Goal: Find specific page/section: Find specific page/section

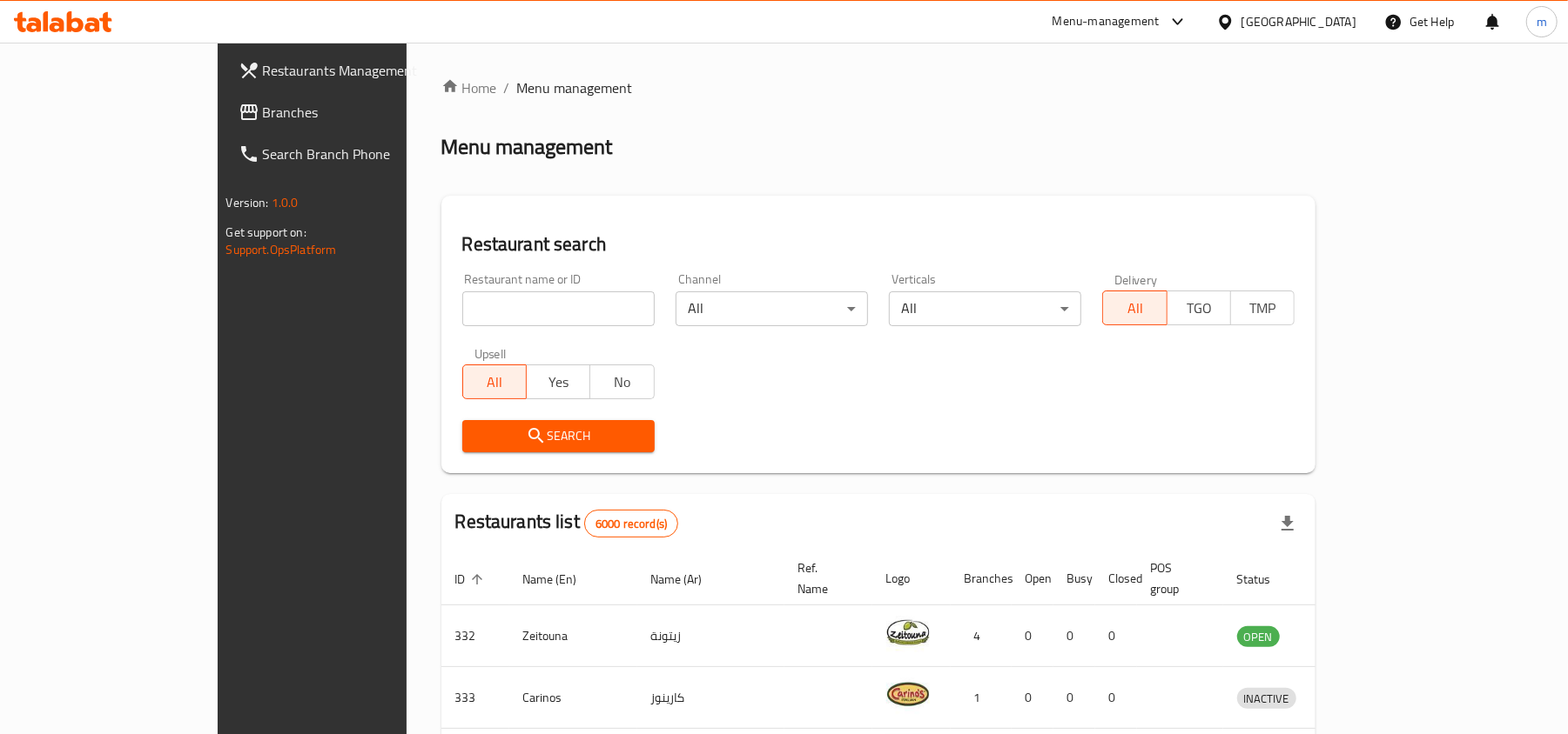
click at [1313, 21] on div "Bahrain" at bounding box center [1299, 22] width 115 height 19
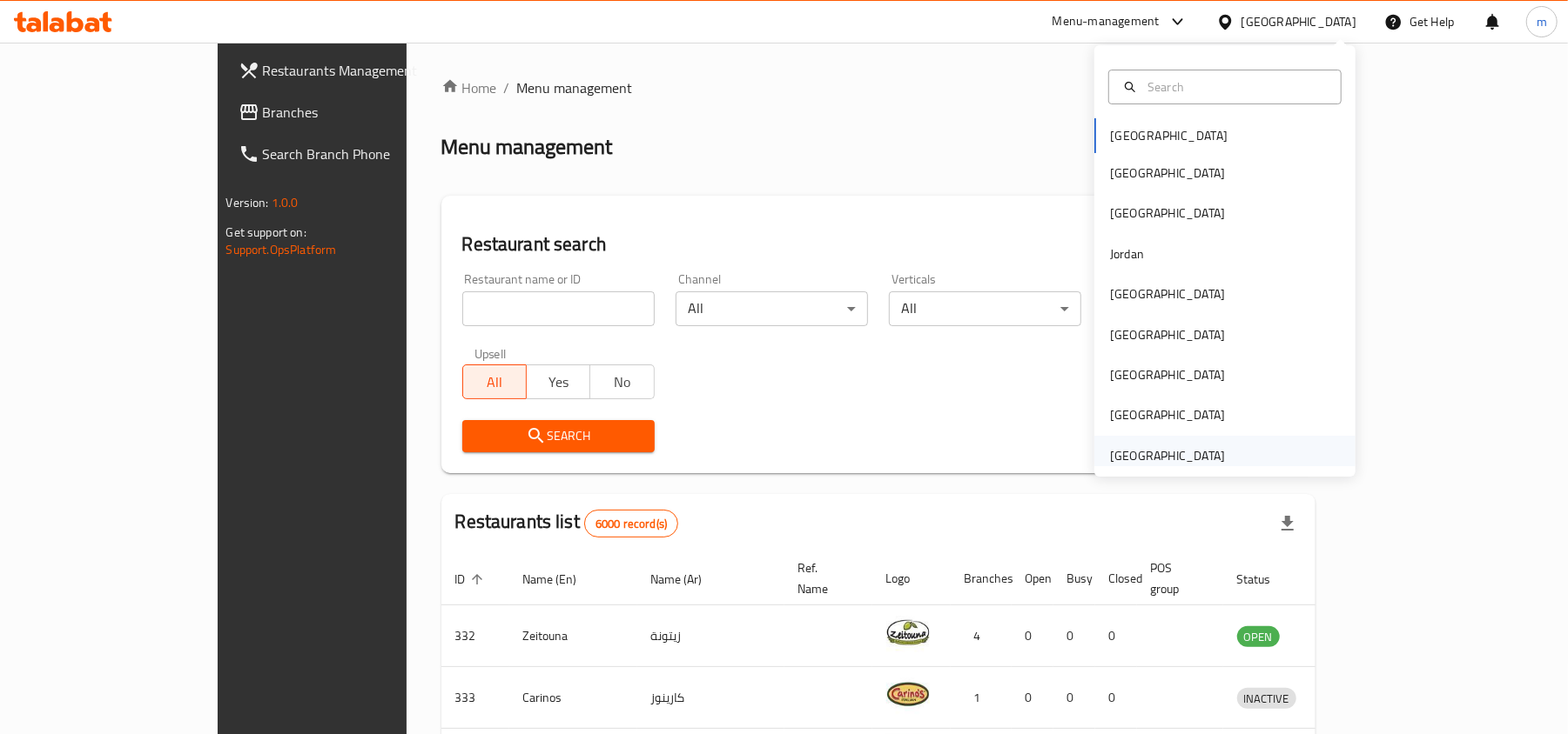
click at [1118, 449] on div "United Arab Emirates" at bounding box center [1168, 456] width 115 height 19
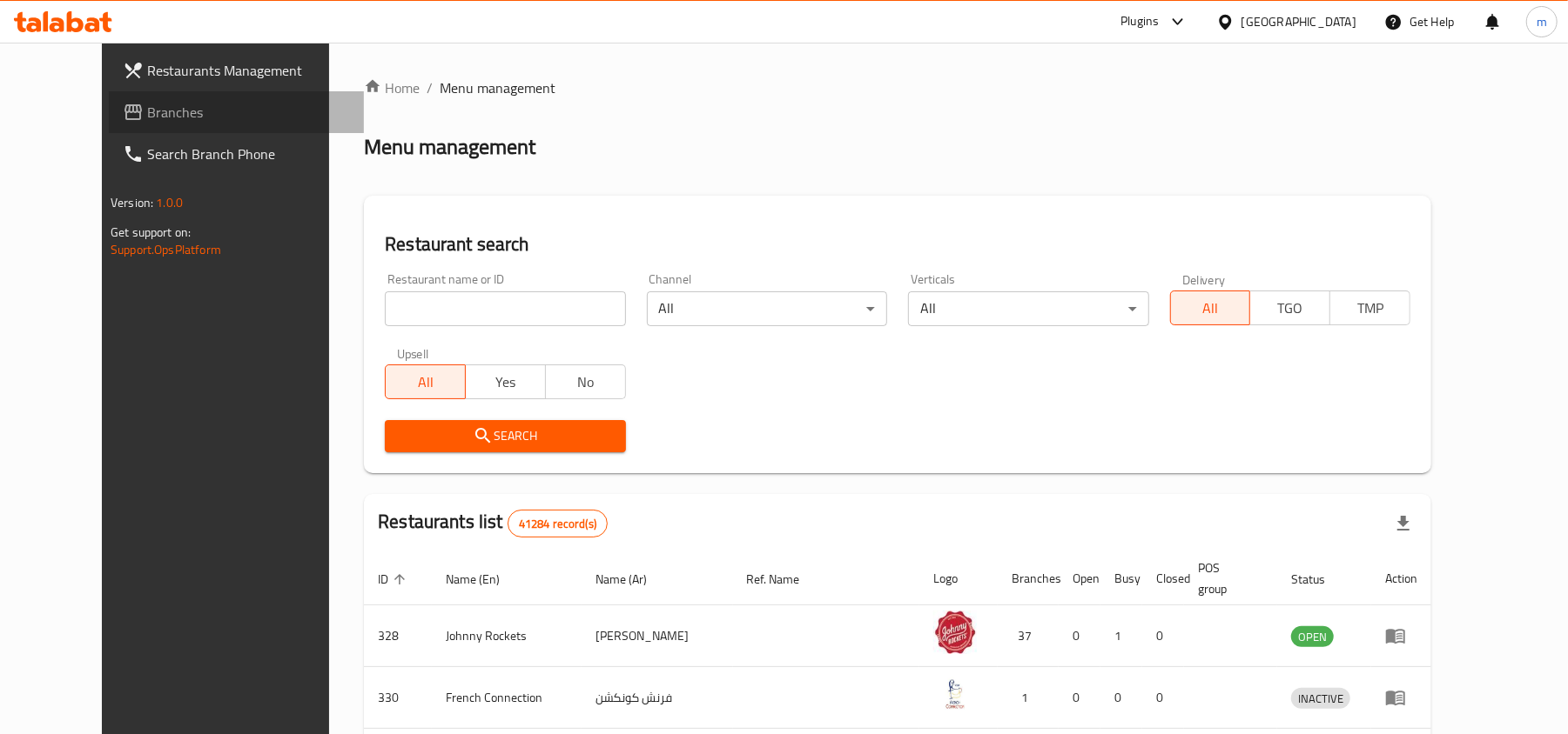
click at [147, 115] on span "Branches" at bounding box center [248, 112] width 203 height 21
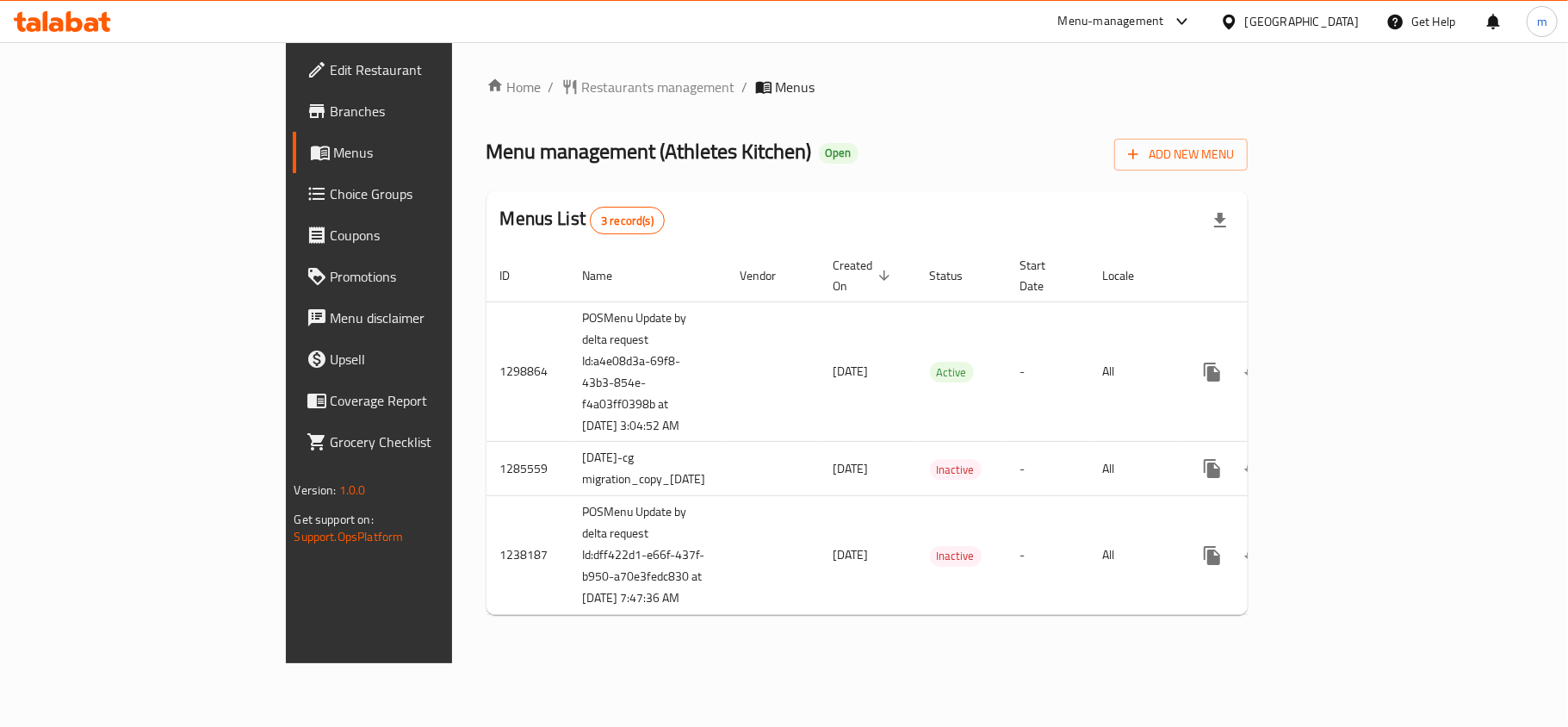
click at [742, 97] on li "/" at bounding box center [745, 87] width 6 height 21
click at [582, 86] on span "Restaurants management" at bounding box center [658, 87] width 153 height 21
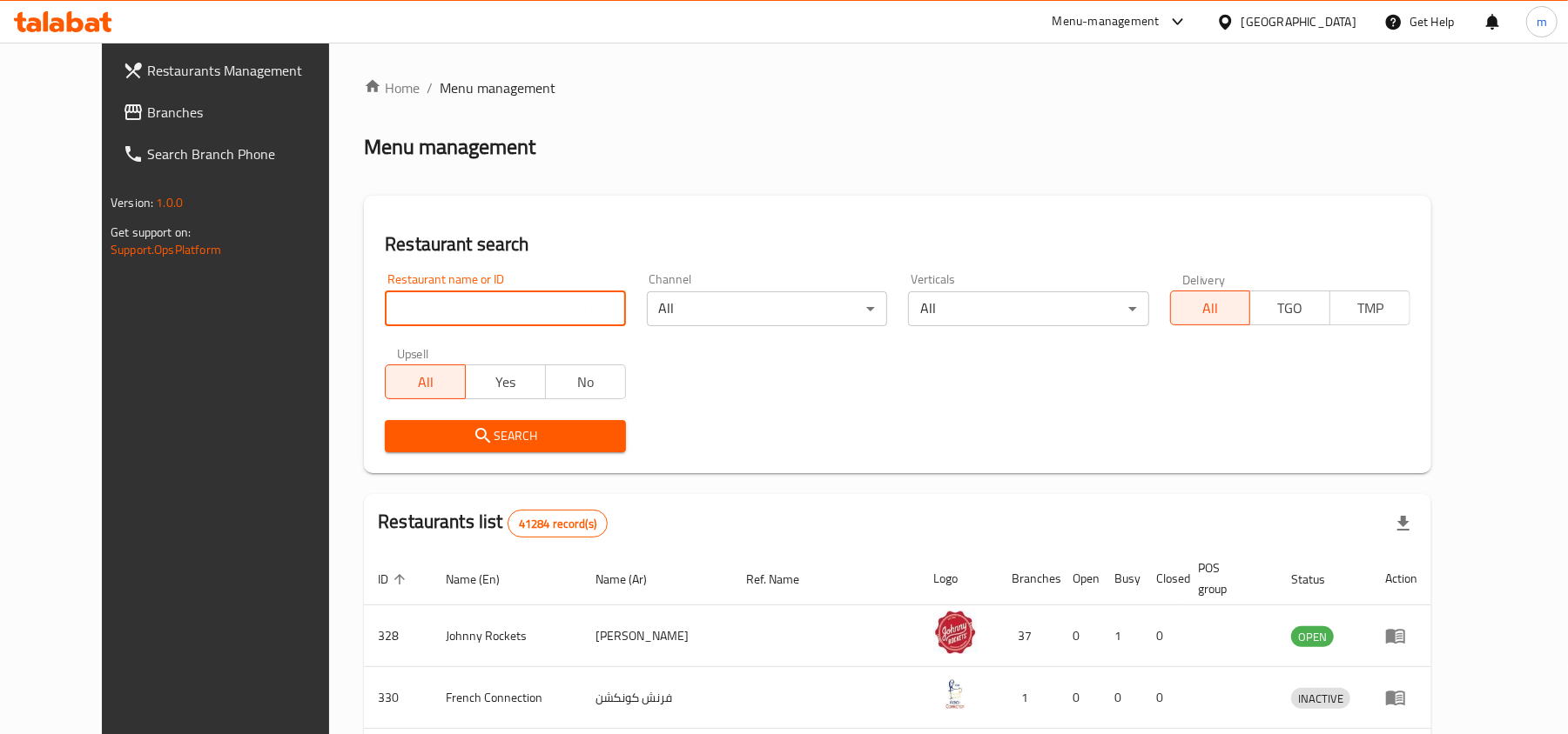
paste input "672731"
type input "672731"
click at [501, 429] on span "Search" at bounding box center [504, 436] width 212 height 22
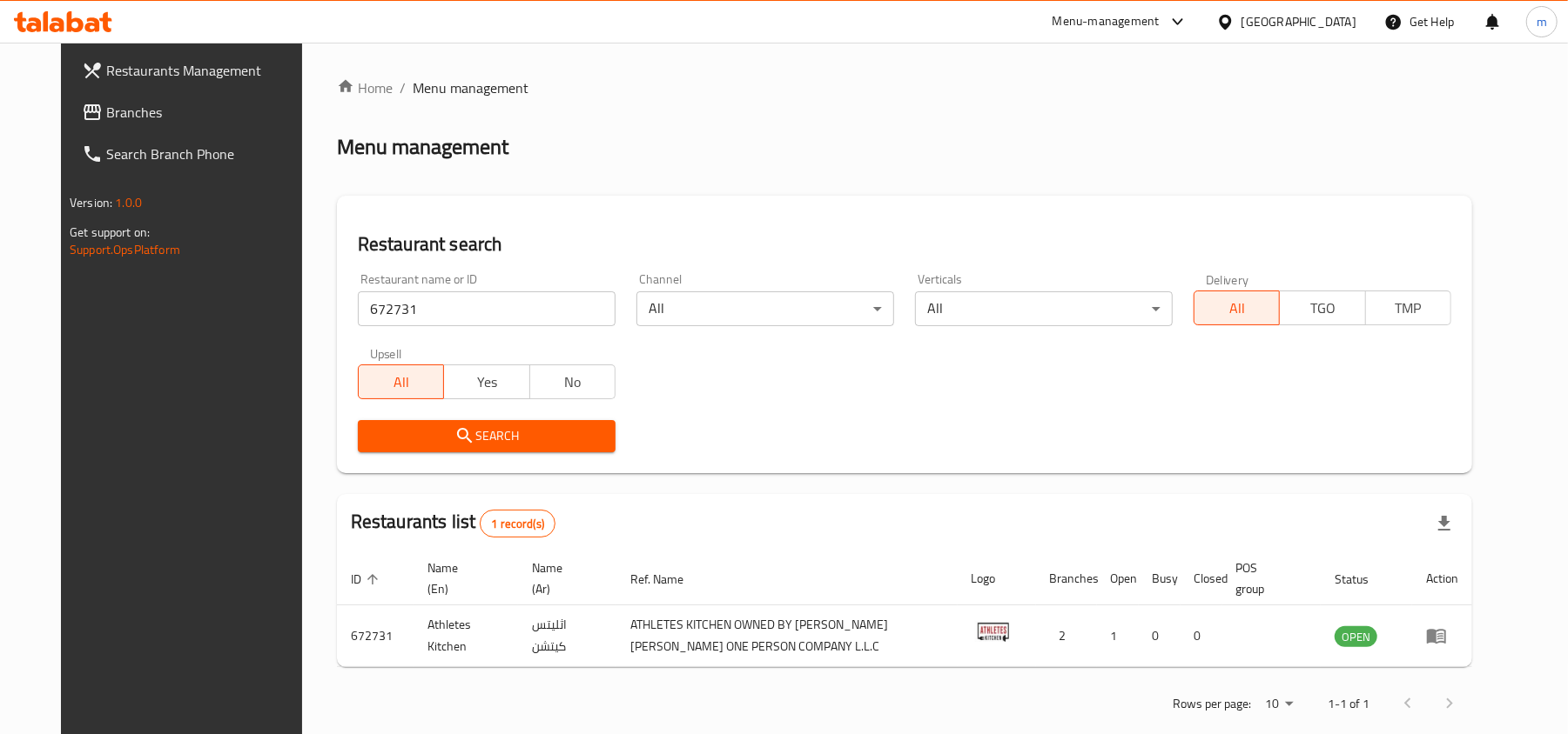
click at [1237, 21] on div at bounding box center [1228, 22] width 25 height 19
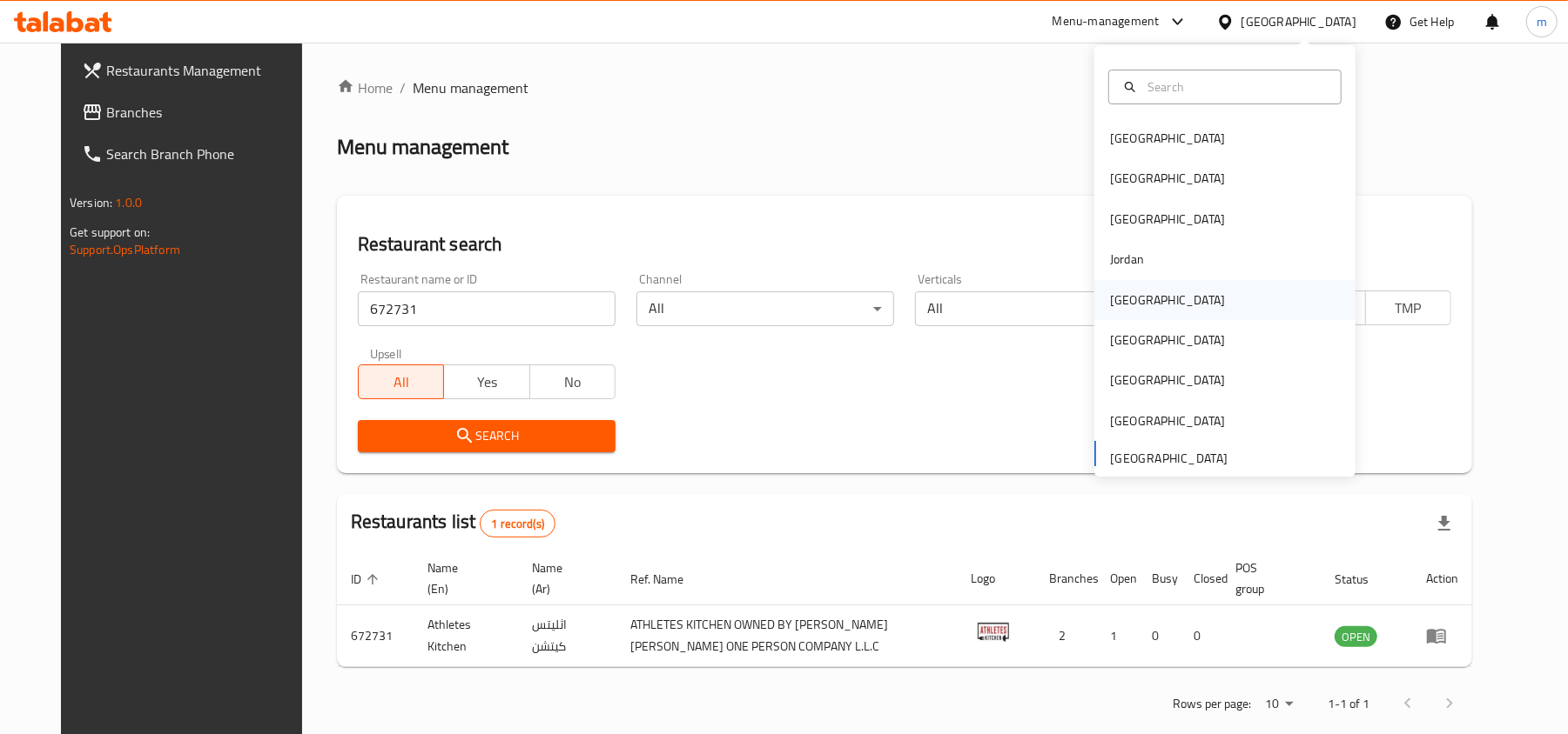
click at [1159, 301] on div "[GEOGRAPHIC_DATA]" at bounding box center [1224, 300] width 261 height 40
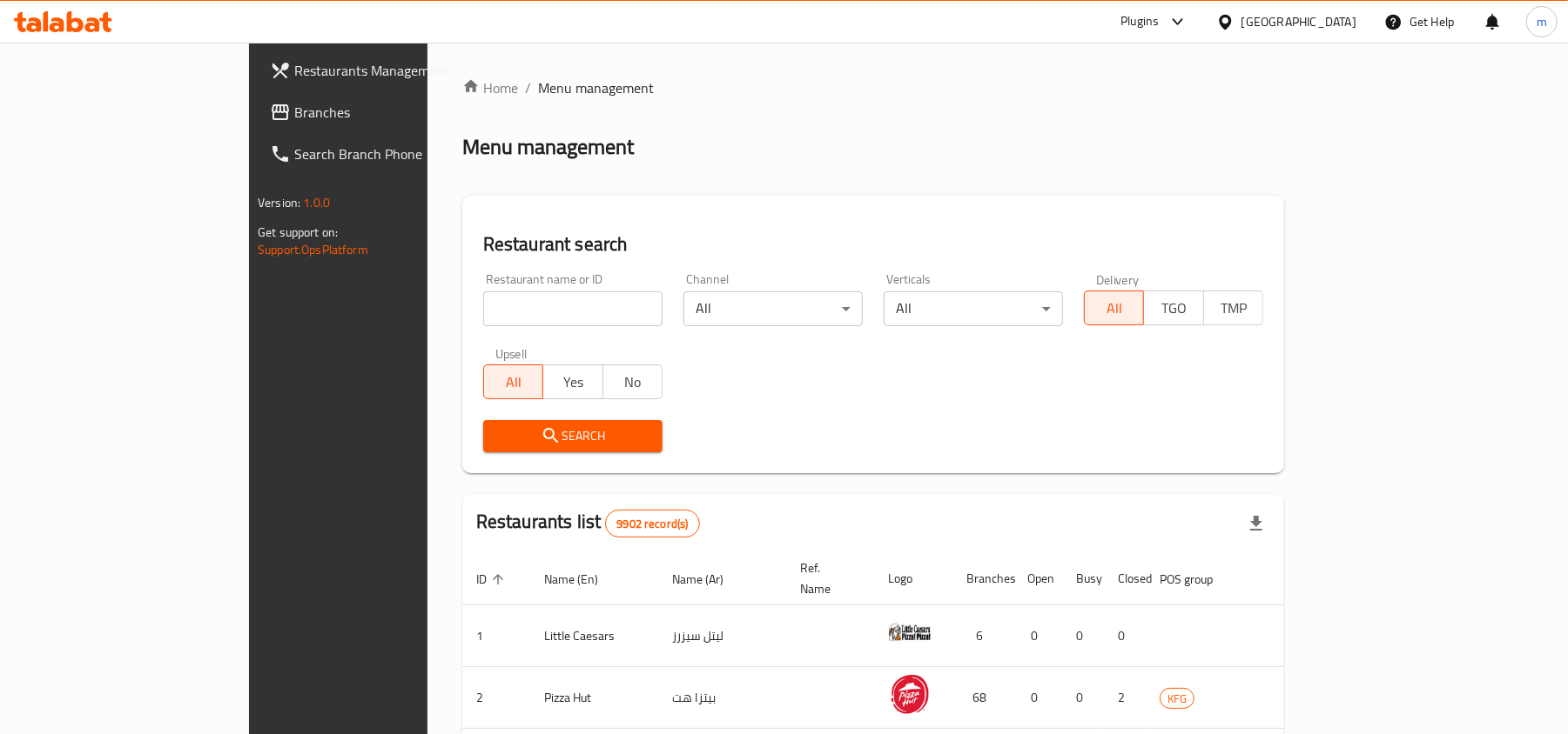
click at [1231, 18] on icon at bounding box center [1224, 22] width 12 height 15
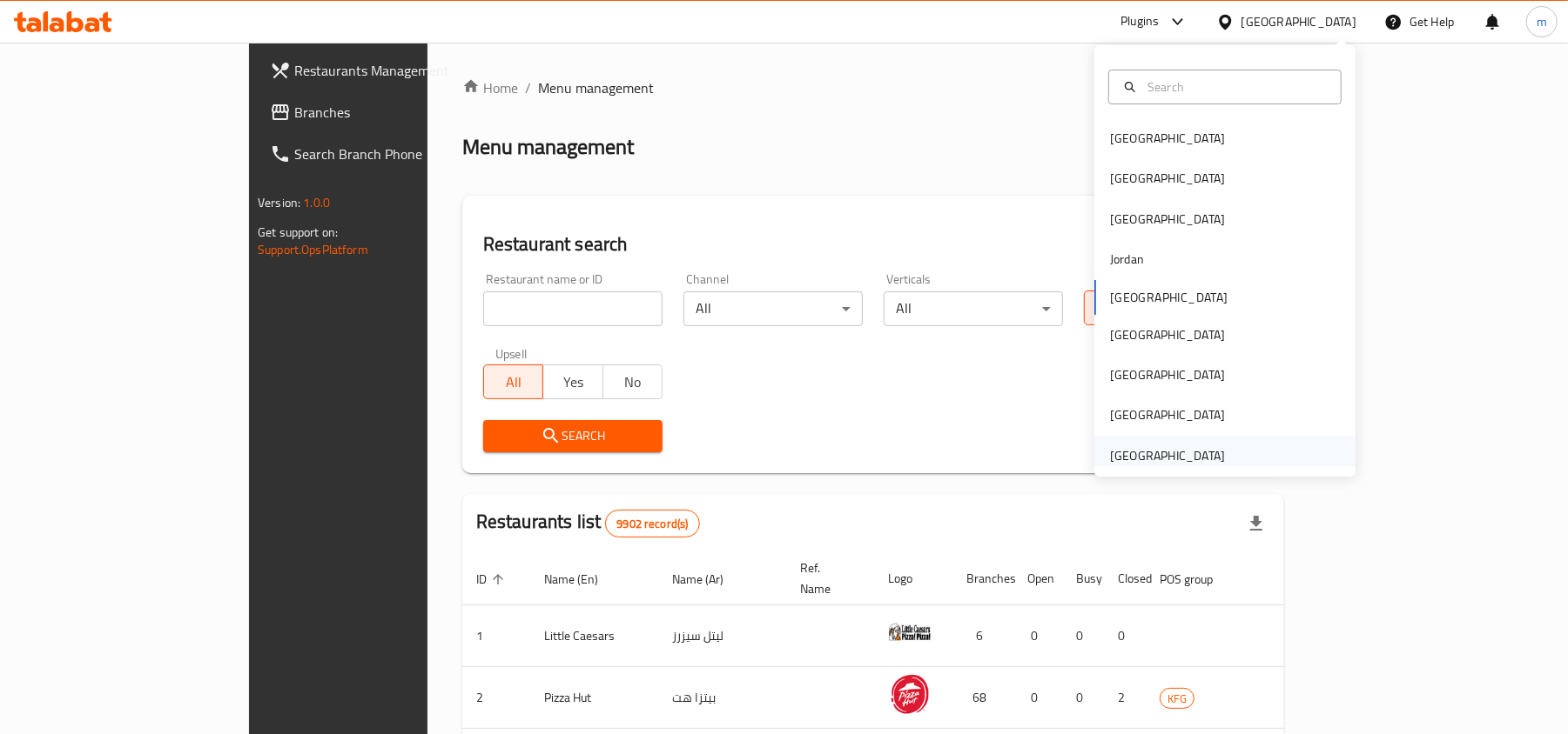
click at [1217, 445] on div "[GEOGRAPHIC_DATA]" at bounding box center [1167, 456] width 143 height 40
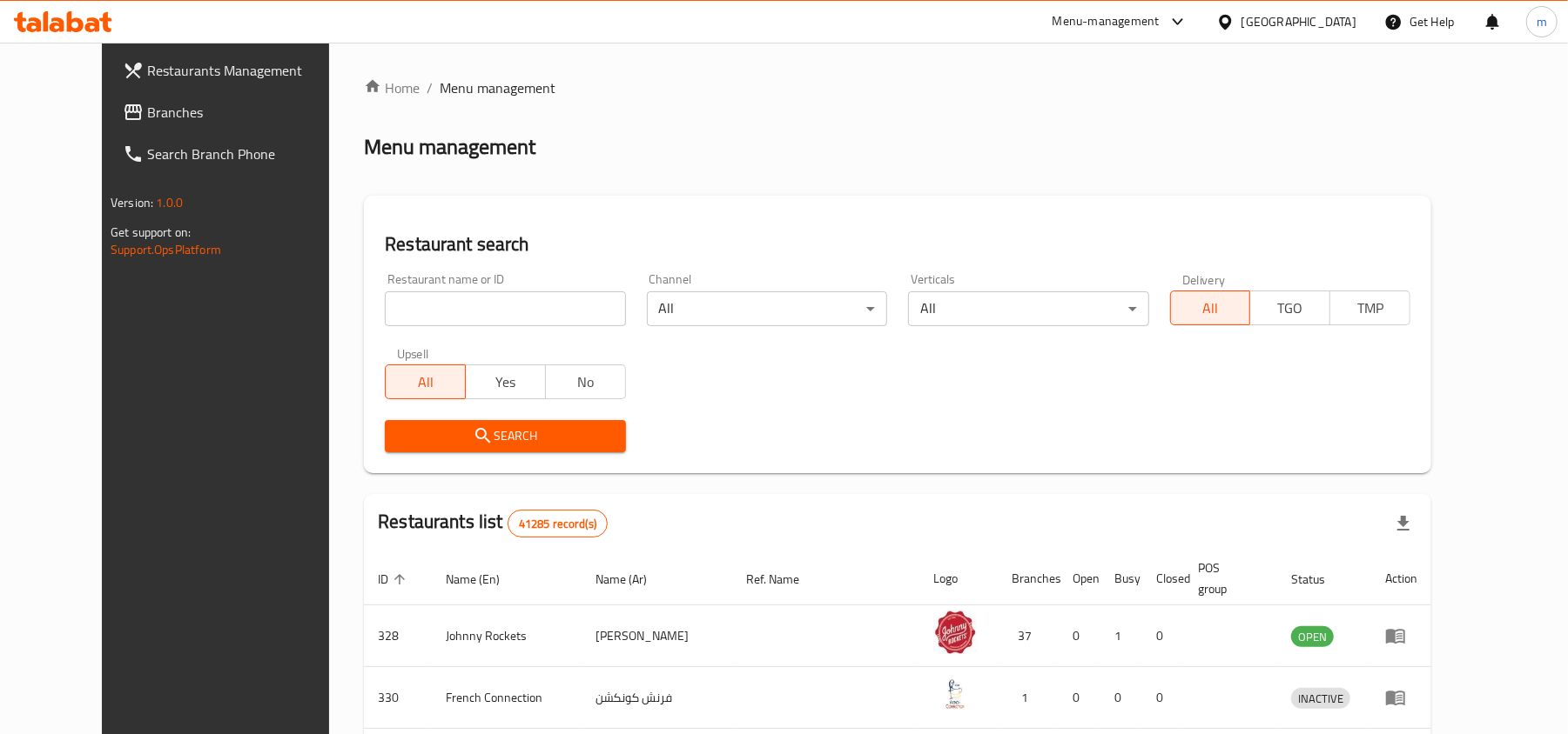
drag, startPoint x: 73, startPoint y: 106, endPoint x: 66, endPoint y: 113, distance: 9.9
click at [147, 106] on span "Branches" at bounding box center [248, 112] width 203 height 21
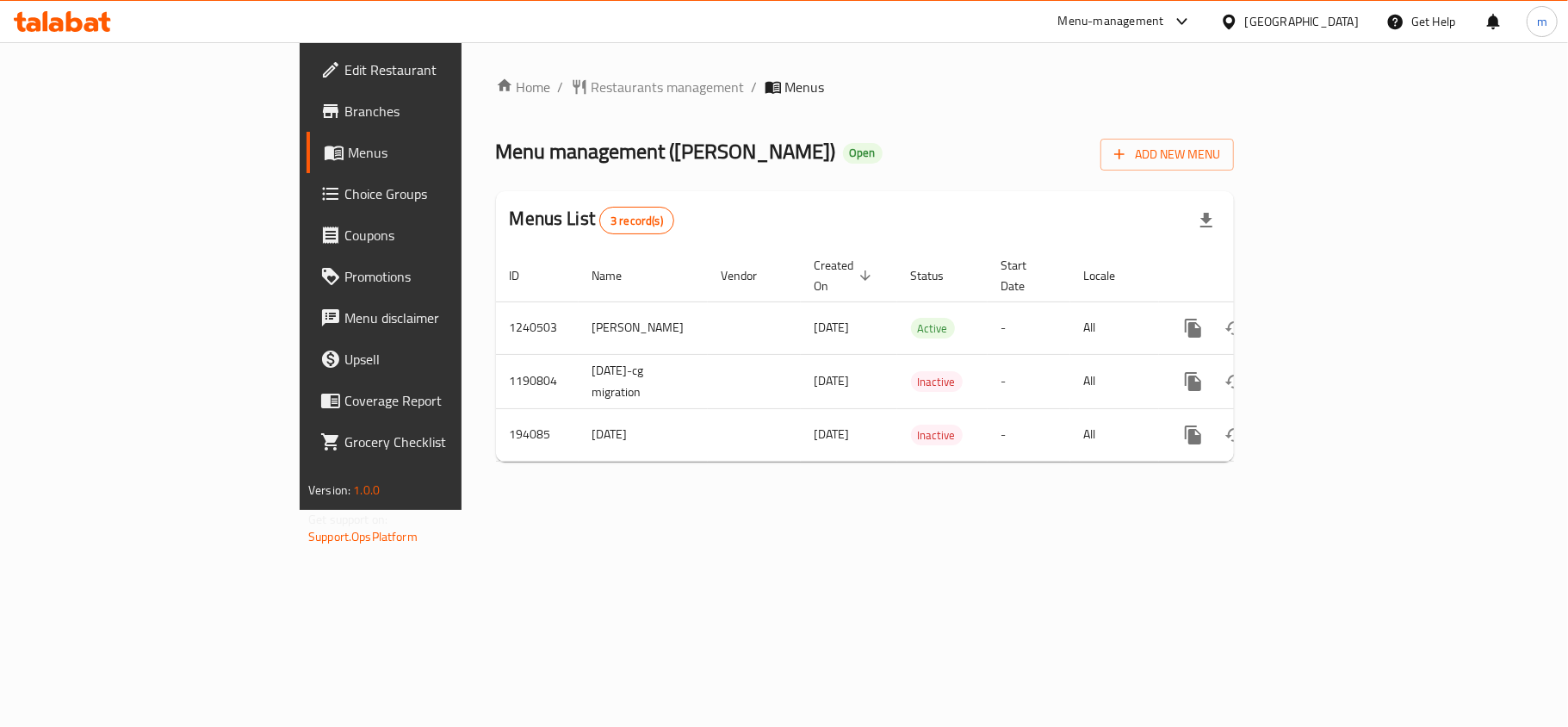
click at [496, 105] on div "Home / Restaurants management / Menus Menu management ( [PERSON_NAME] ) Open Ad…" at bounding box center [865, 276] width 738 height 399
click at [591, 78] on span "Restaurants management" at bounding box center [668, 87] width 153 height 21
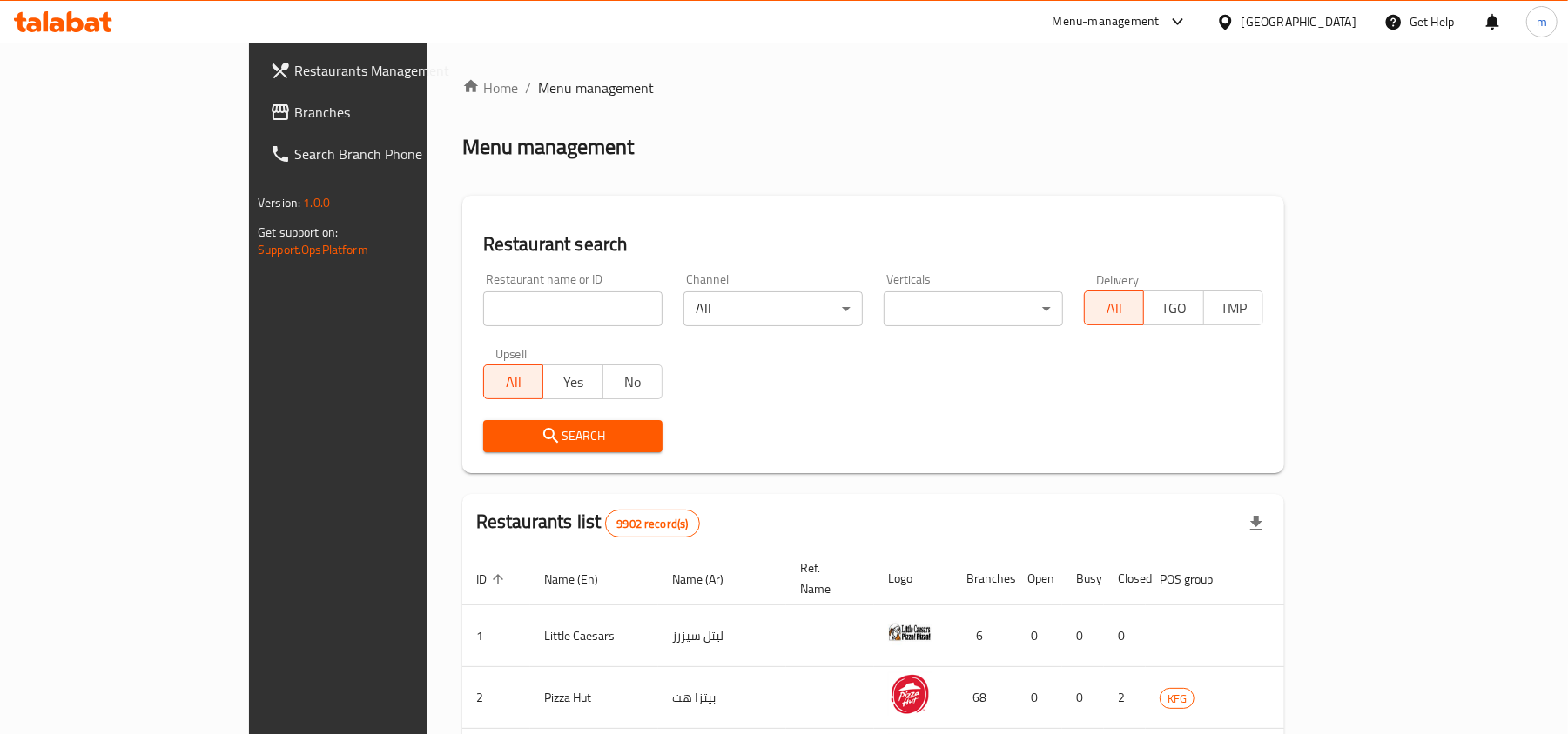
click at [519, 299] on input "search" at bounding box center [573, 309] width 179 height 35
paste input "621183"
type input "621183"
click at [512, 431] on span "Search" at bounding box center [573, 436] width 151 height 22
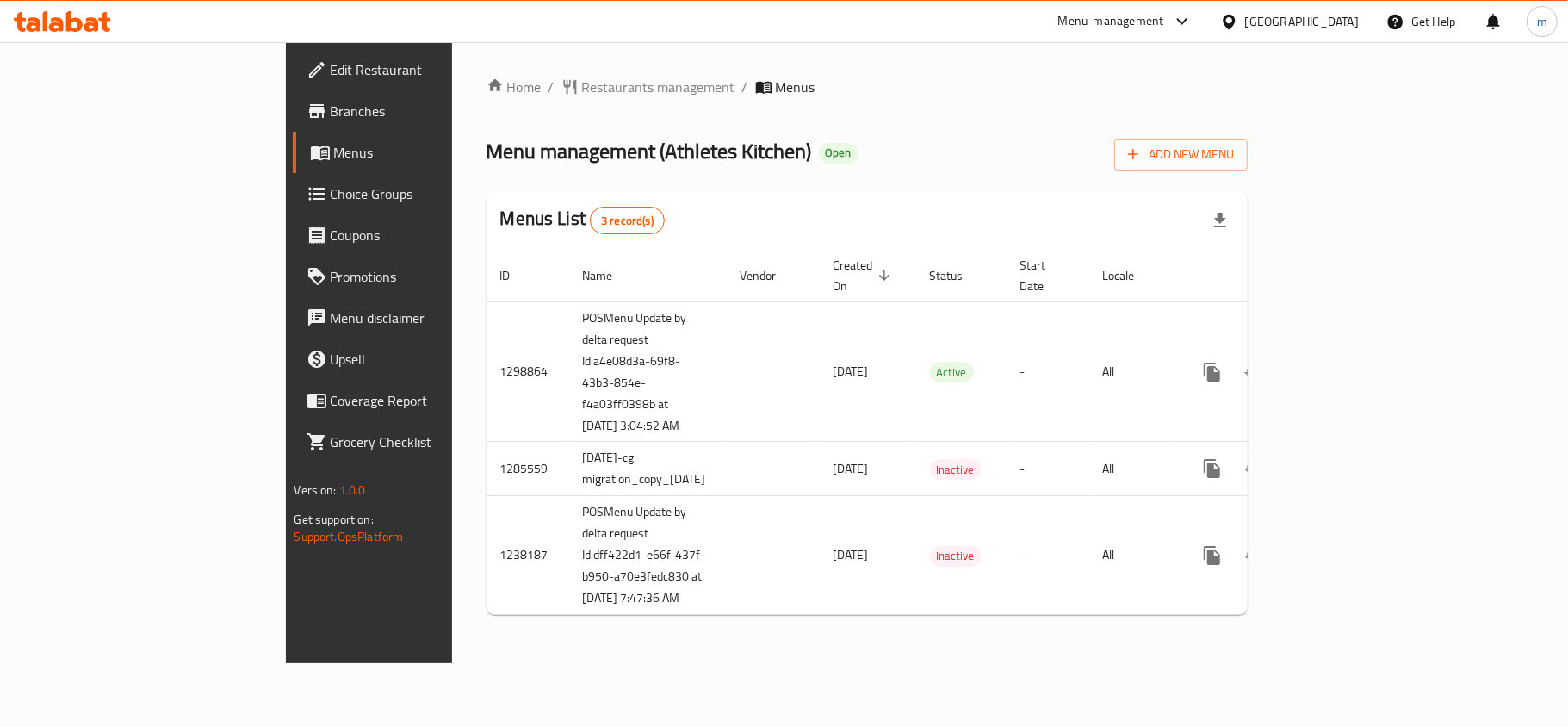
click at [558, 127] on div "Home / Restaurants management / Menus Menu management ( Athletes Kitchen ) Open…" at bounding box center [868, 352] width 762 height 552
click at [582, 92] on span "Restaurants management" at bounding box center [658, 87] width 153 height 21
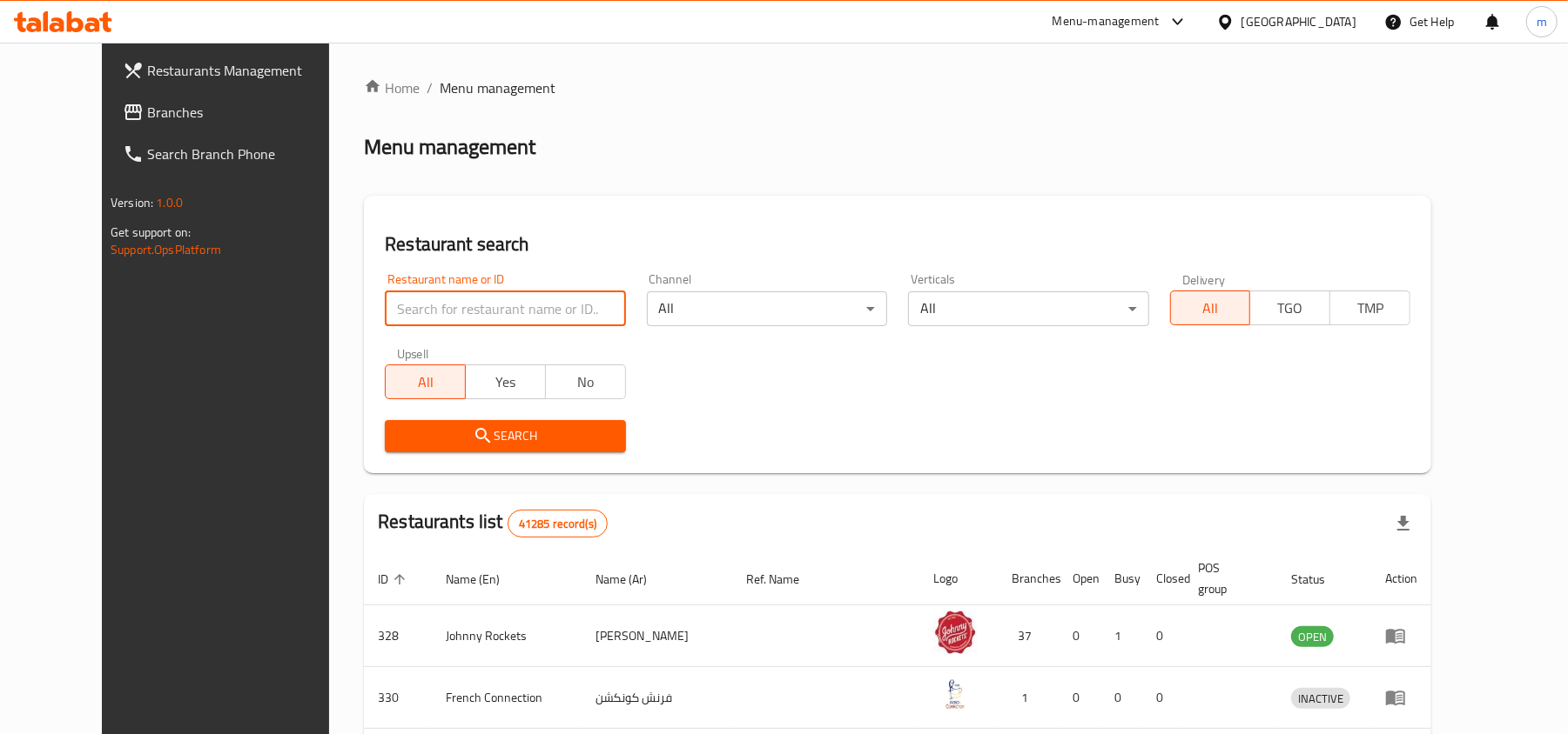
click at [507, 310] on input "search" at bounding box center [505, 309] width 240 height 35
paste input "672731"
type input "672731"
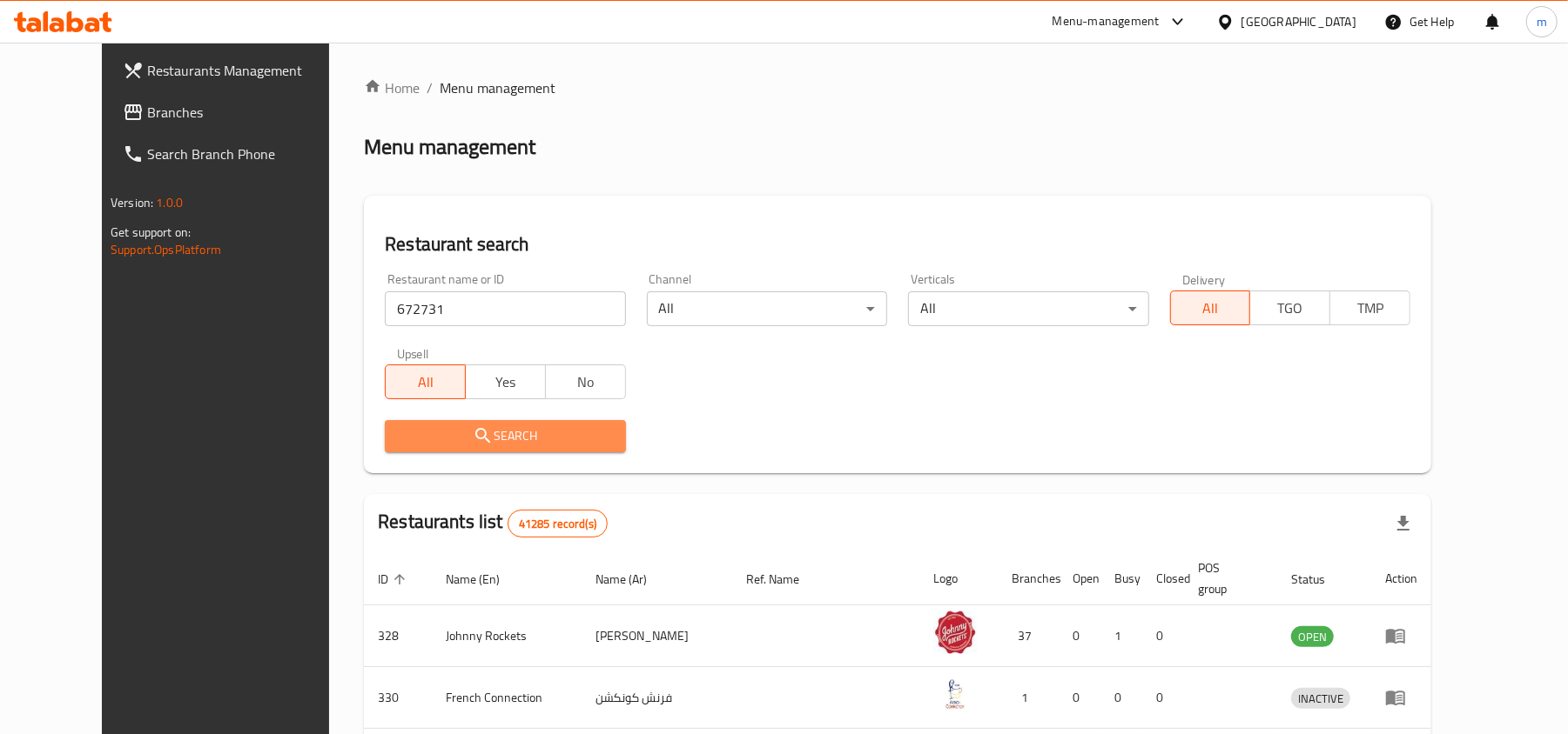
click at [516, 439] on span "Search" at bounding box center [504, 436] width 212 height 22
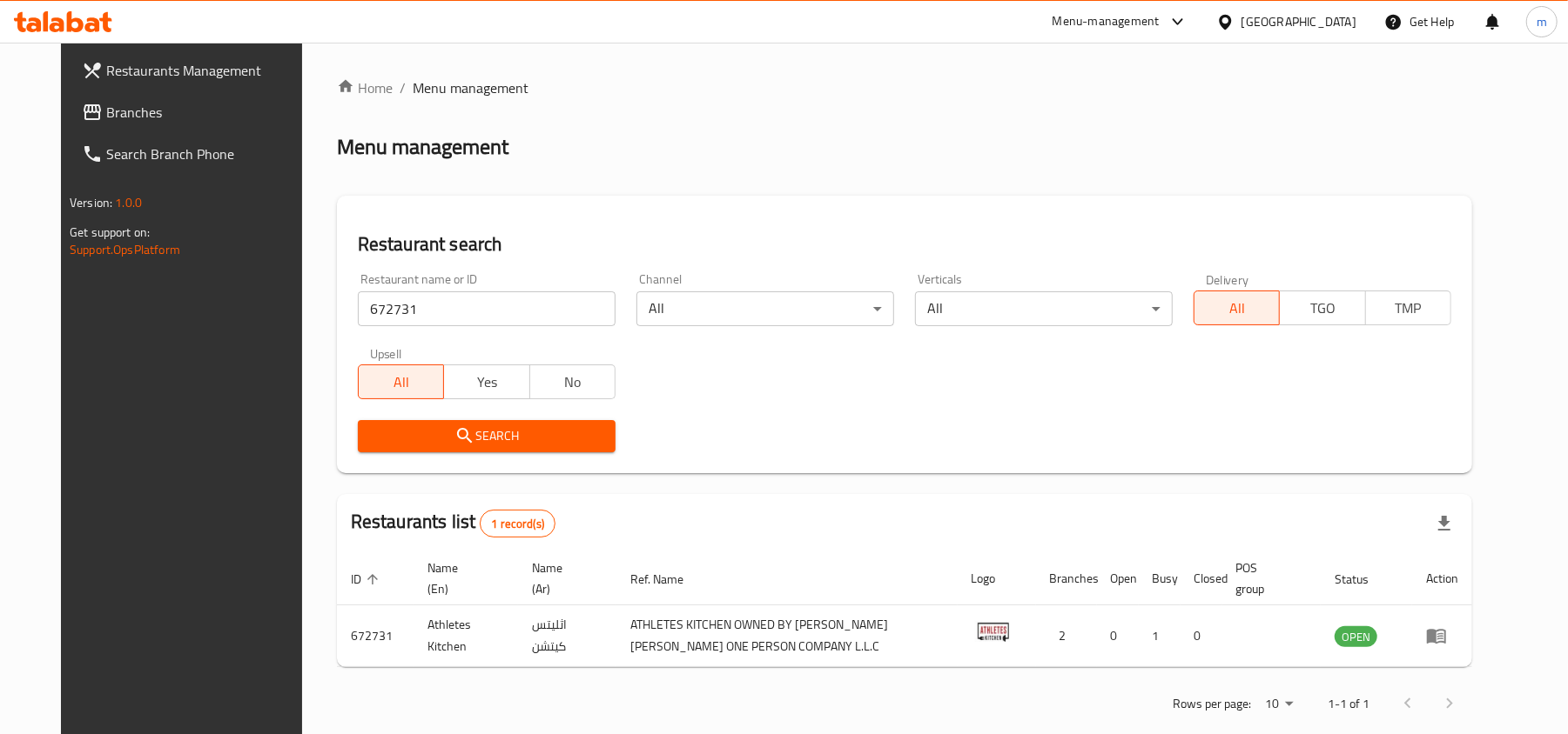
scroll to position [28, 0]
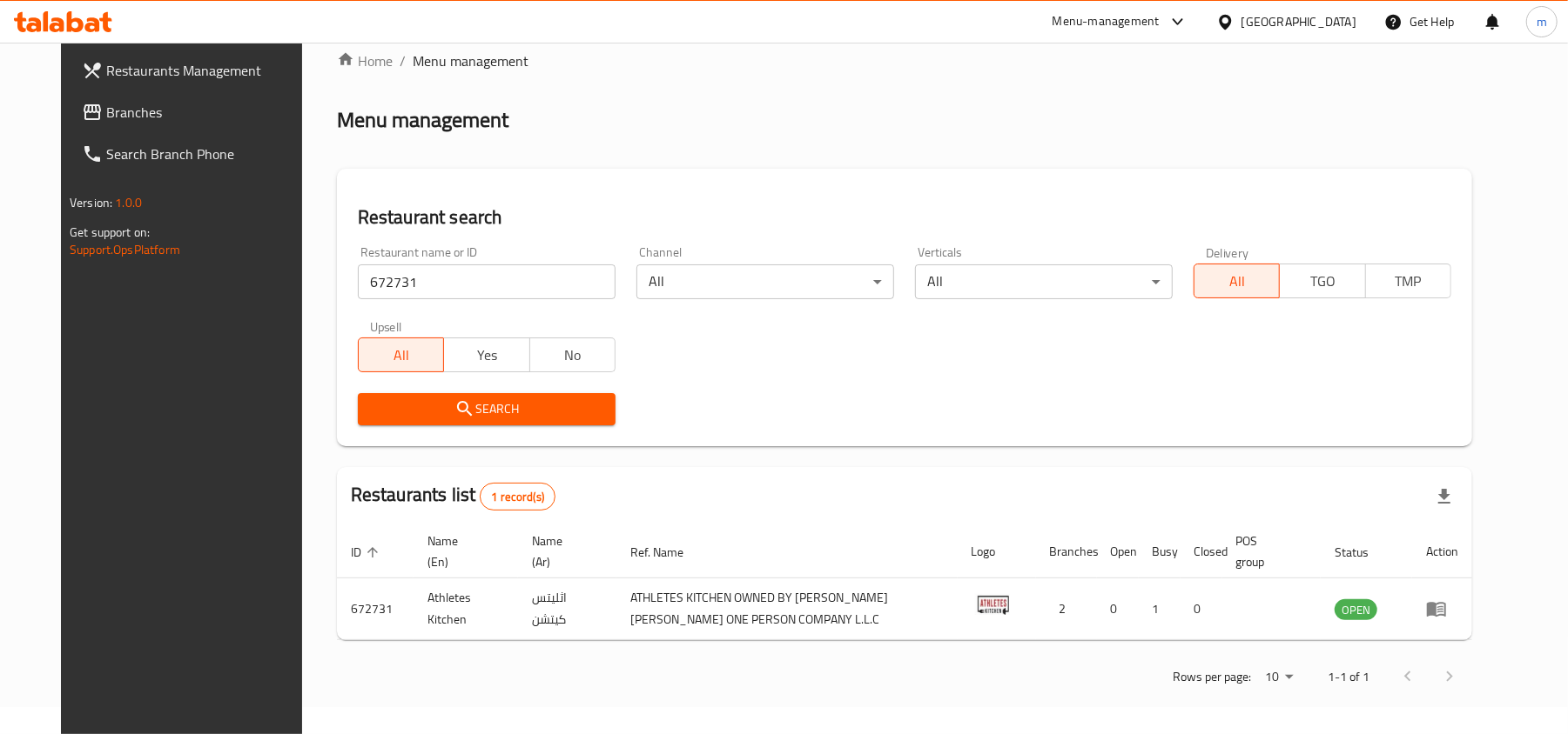
click at [106, 117] on span "Branches" at bounding box center [207, 112] width 203 height 21
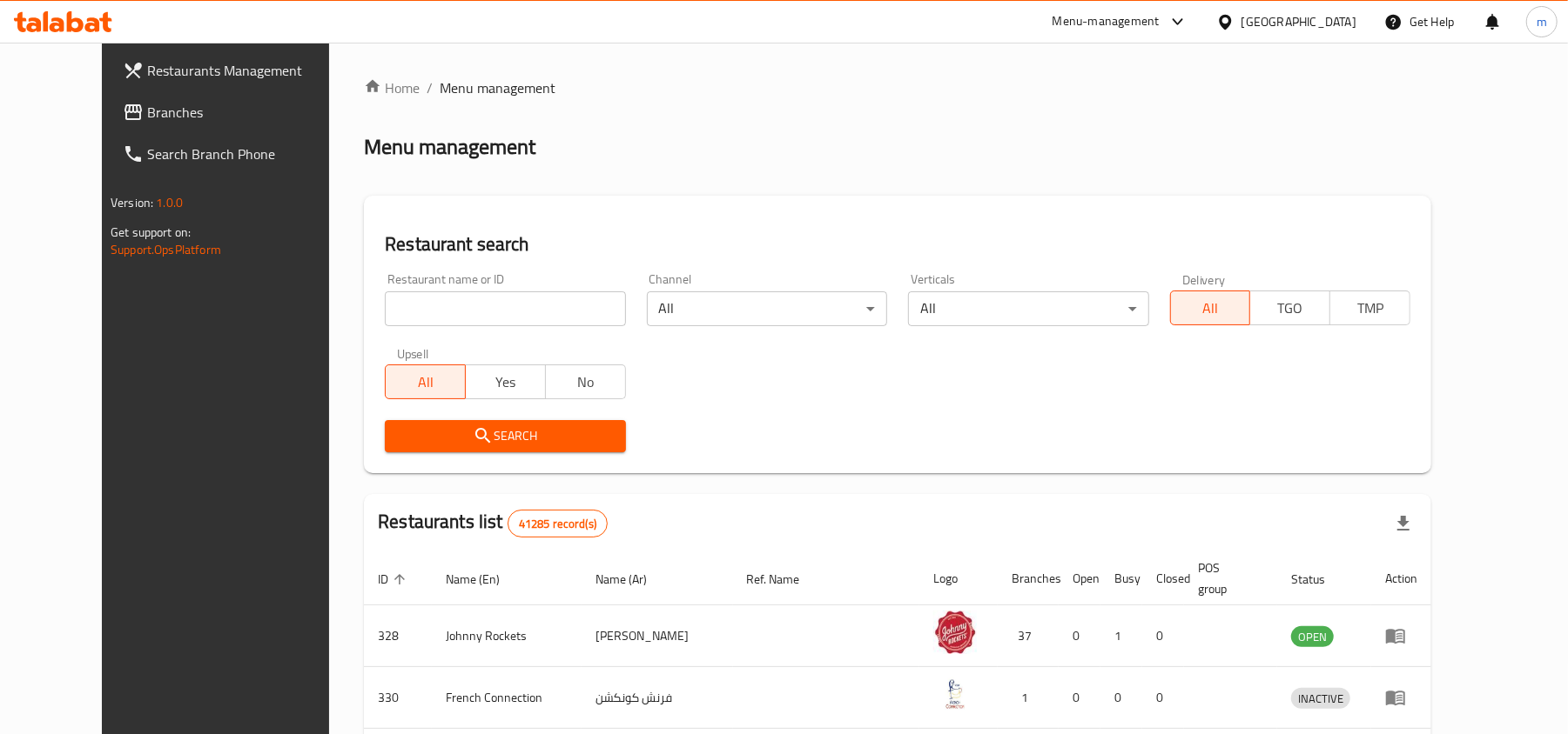
click at [479, 290] on div "Home / Menu management Menu management Restaurant search Restaurant name or ID …" at bounding box center [897, 644] width 1067 height 1135
click at [479, 304] on input "search" at bounding box center [505, 309] width 240 height 35
paste input "2274"
type input "2274"
click at [475, 411] on div "Search" at bounding box center [504, 436] width 261 height 53
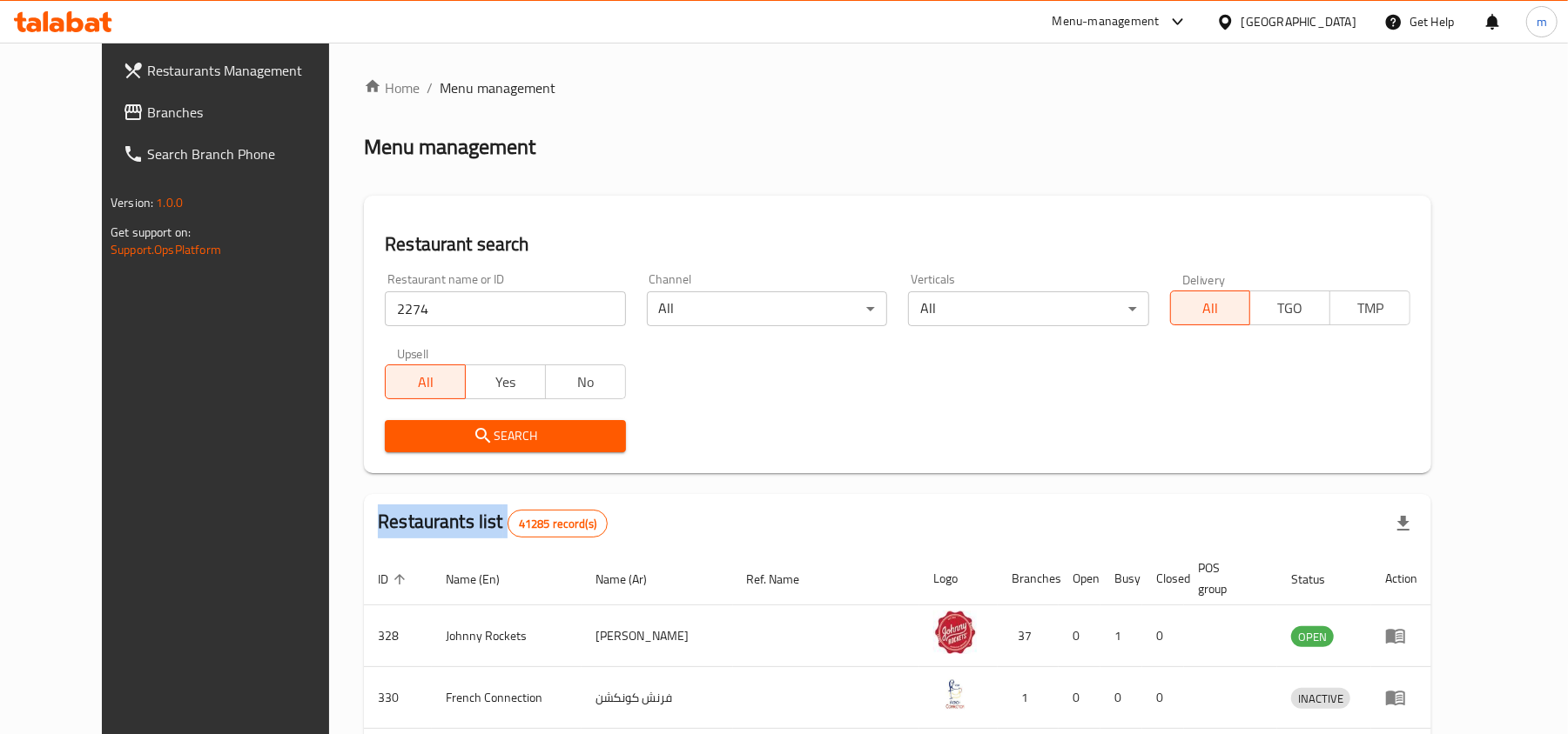
click at [474, 414] on div "Search" at bounding box center [504, 436] width 261 height 53
click at [468, 421] on button "Search" at bounding box center [505, 436] width 240 height 32
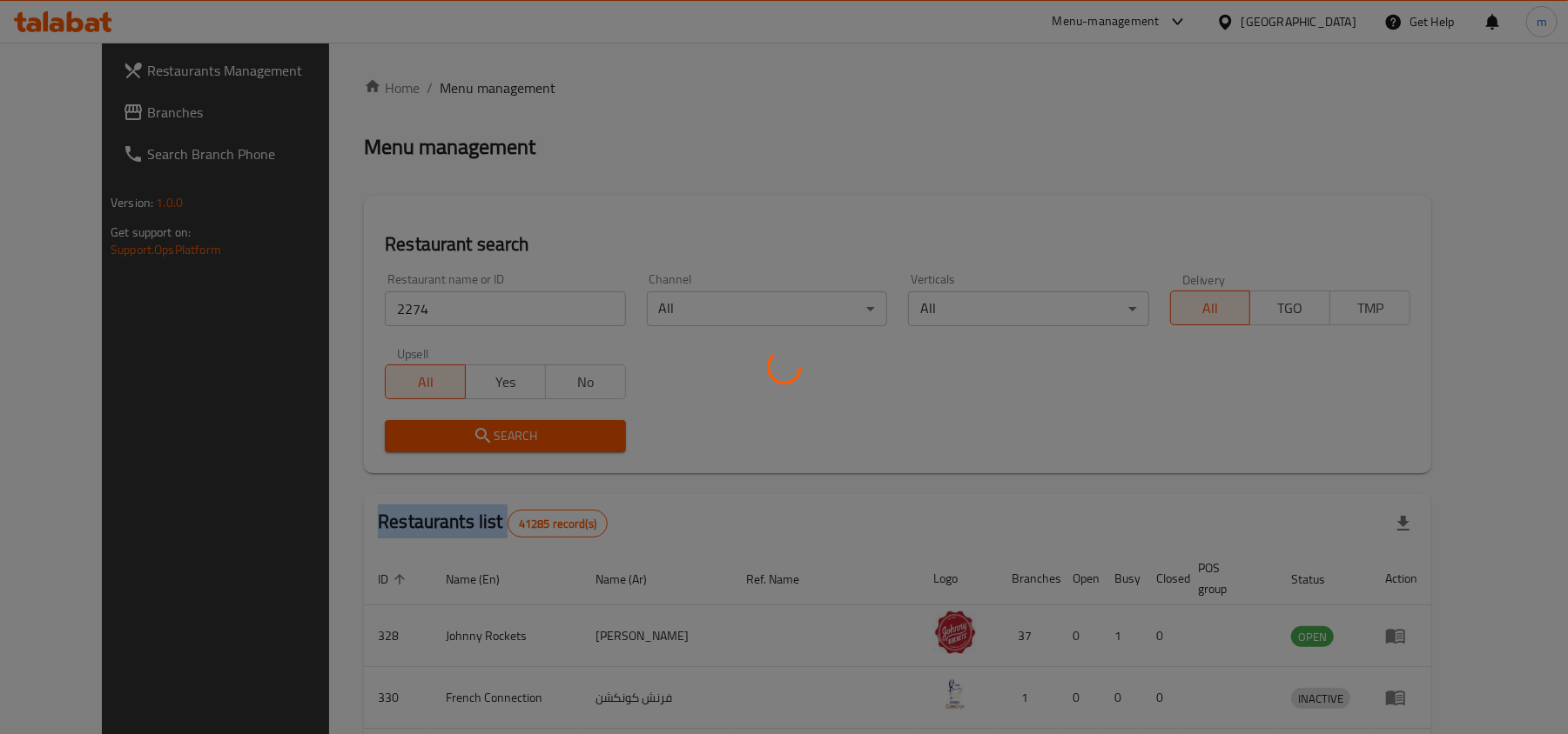
click at [468, 421] on div at bounding box center [784, 367] width 1568 height 734
